Goal: Find specific page/section: Find specific page/section

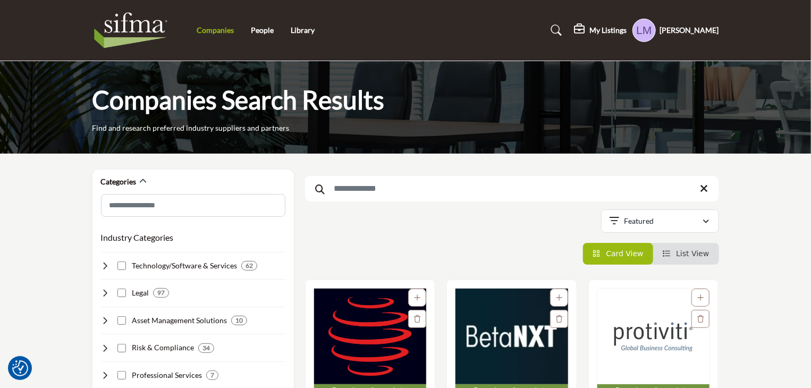
click at [220, 28] on link "Companies" at bounding box center [215, 30] width 37 height 9
click at [131, 30] on img at bounding box center [133, 30] width 82 height 43
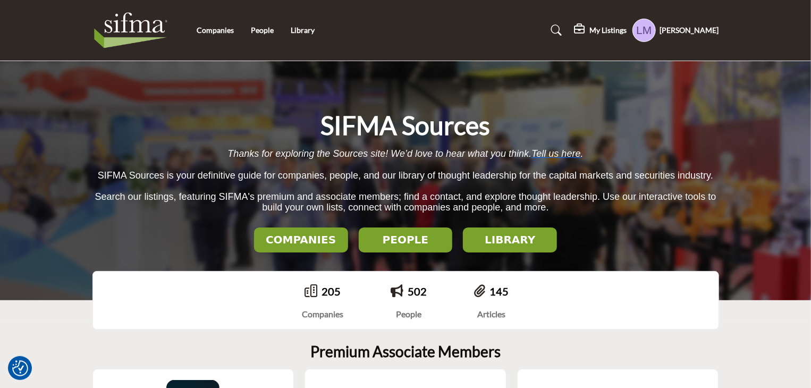
click at [699, 30] on h5 "[PERSON_NAME]" at bounding box center [689, 30] width 59 height 11
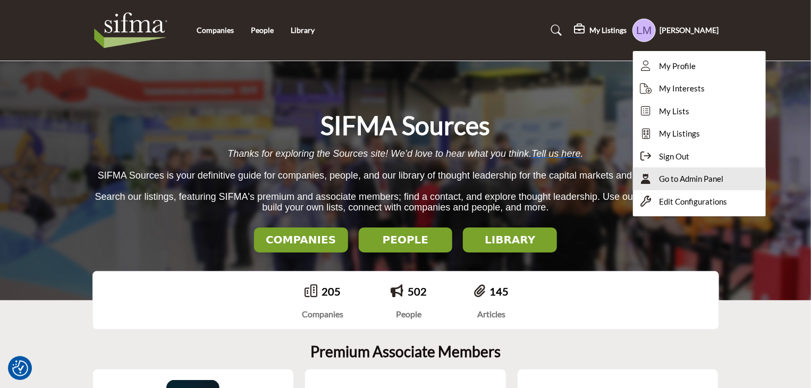
click at [694, 175] on span "Go to Admin Panel" at bounding box center [691, 179] width 64 height 12
